Goal: Communication & Community: Connect with others

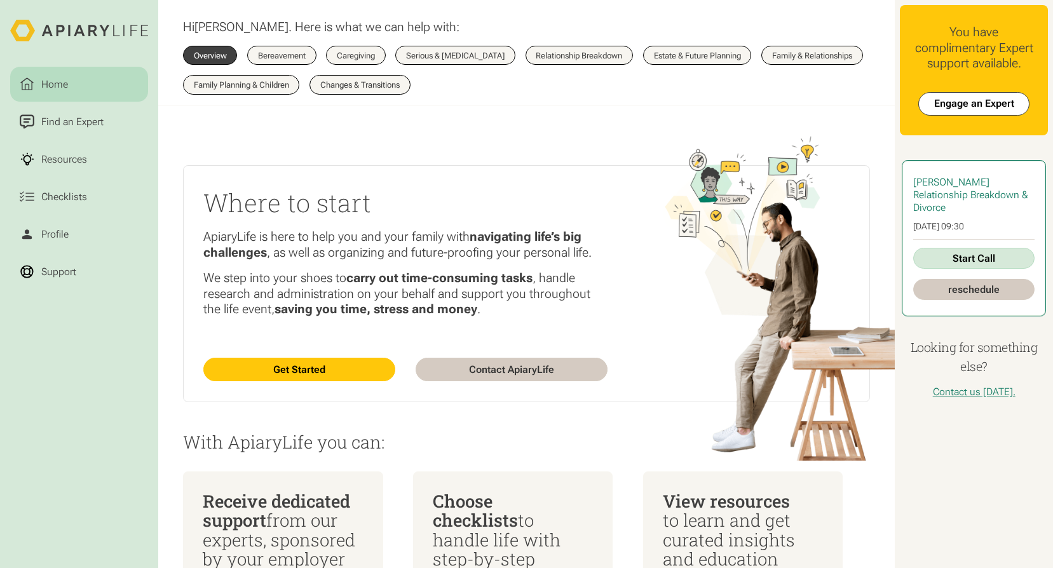
click at [970, 264] on link "Start Call" at bounding box center [974, 258] width 122 height 21
